Goal: Use online tool/utility: Utilize a website feature to perform a specific function

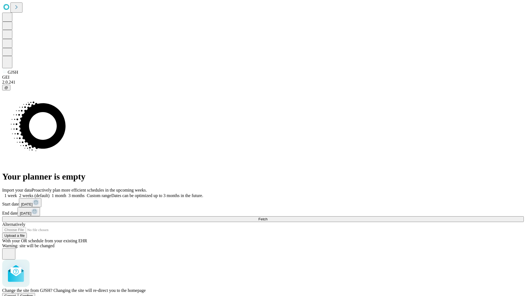
click at [33, 294] on span "Confirm" at bounding box center [26, 296] width 13 height 4
click at [50, 193] on label "2 weeks (default)" at bounding box center [33, 195] width 33 height 5
click at [267, 217] on span "Fetch" at bounding box center [262, 219] width 9 height 4
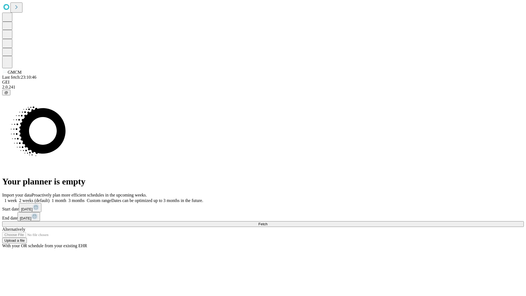
click at [50, 198] on label "2 weeks (default)" at bounding box center [33, 200] width 33 height 5
click at [267, 222] on span "Fetch" at bounding box center [262, 224] width 9 height 4
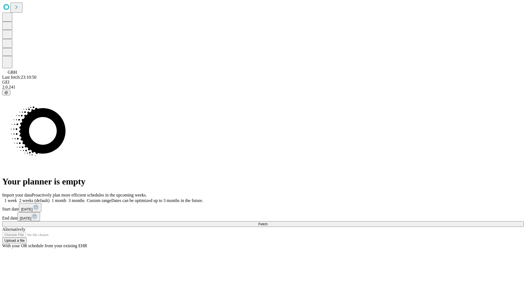
click at [50, 198] on label "2 weeks (default)" at bounding box center [33, 200] width 33 height 5
click at [267, 222] on span "Fetch" at bounding box center [262, 224] width 9 height 4
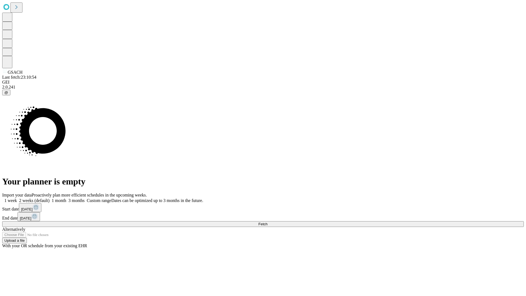
click at [267, 222] on span "Fetch" at bounding box center [262, 224] width 9 height 4
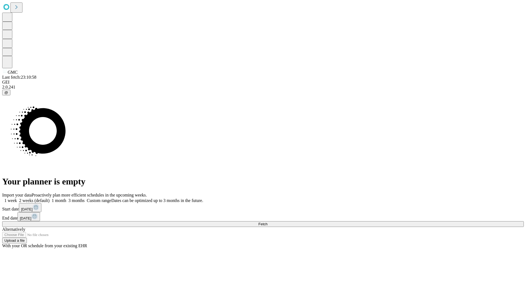
click at [50, 198] on label "2 weeks (default)" at bounding box center [33, 200] width 33 height 5
click at [267, 222] on span "Fetch" at bounding box center [262, 224] width 9 height 4
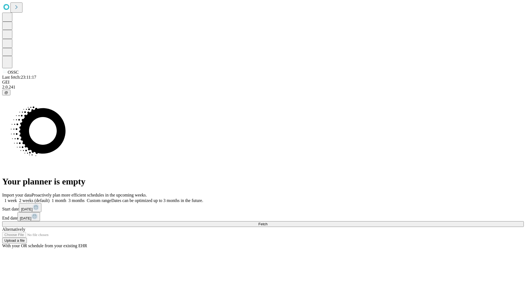
click at [50, 198] on label "2 weeks (default)" at bounding box center [33, 200] width 33 height 5
click at [267, 222] on span "Fetch" at bounding box center [262, 224] width 9 height 4
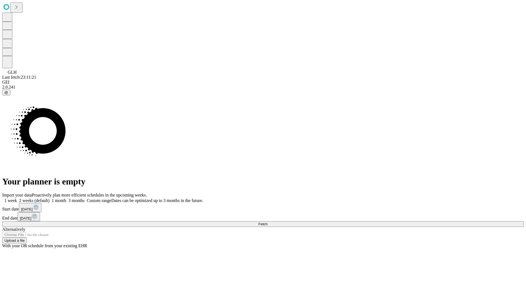
click at [50, 198] on label "2 weeks (default)" at bounding box center [33, 200] width 33 height 5
click at [267, 222] on span "Fetch" at bounding box center [262, 224] width 9 height 4
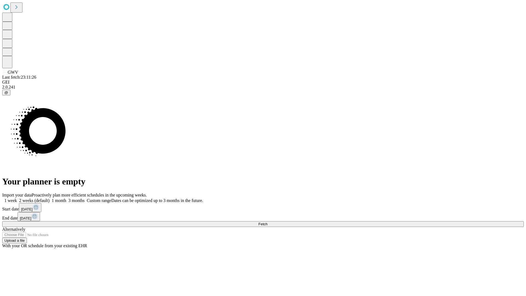
click at [50, 198] on label "2 weeks (default)" at bounding box center [33, 200] width 33 height 5
click at [267, 222] on span "Fetch" at bounding box center [262, 224] width 9 height 4
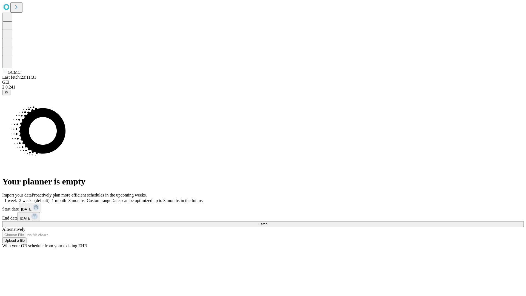
click at [267, 222] on span "Fetch" at bounding box center [262, 224] width 9 height 4
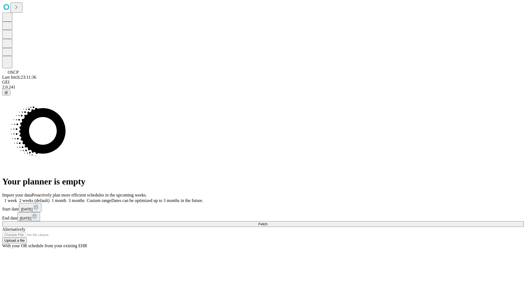
click at [50, 198] on label "2 weeks (default)" at bounding box center [33, 200] width 33 height 5
click at [267, 222] on span "Fetch" at bounding box center [262, 224] width 9 height 4
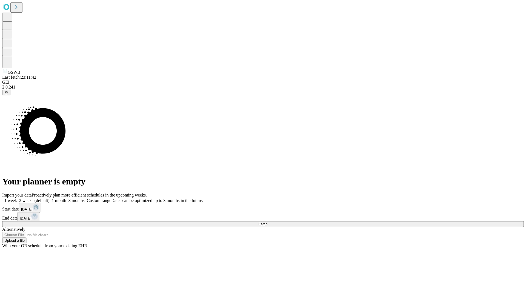
click at [50, 198] on label "2 weeks (default)" at bounding box center [33, 200] width 33 height 5
click at [267, 222] on span "Fetch" at bounding box center [262, 224] width 9 height 4
